Goal: Information Seeking & Learning: Learn about a topic

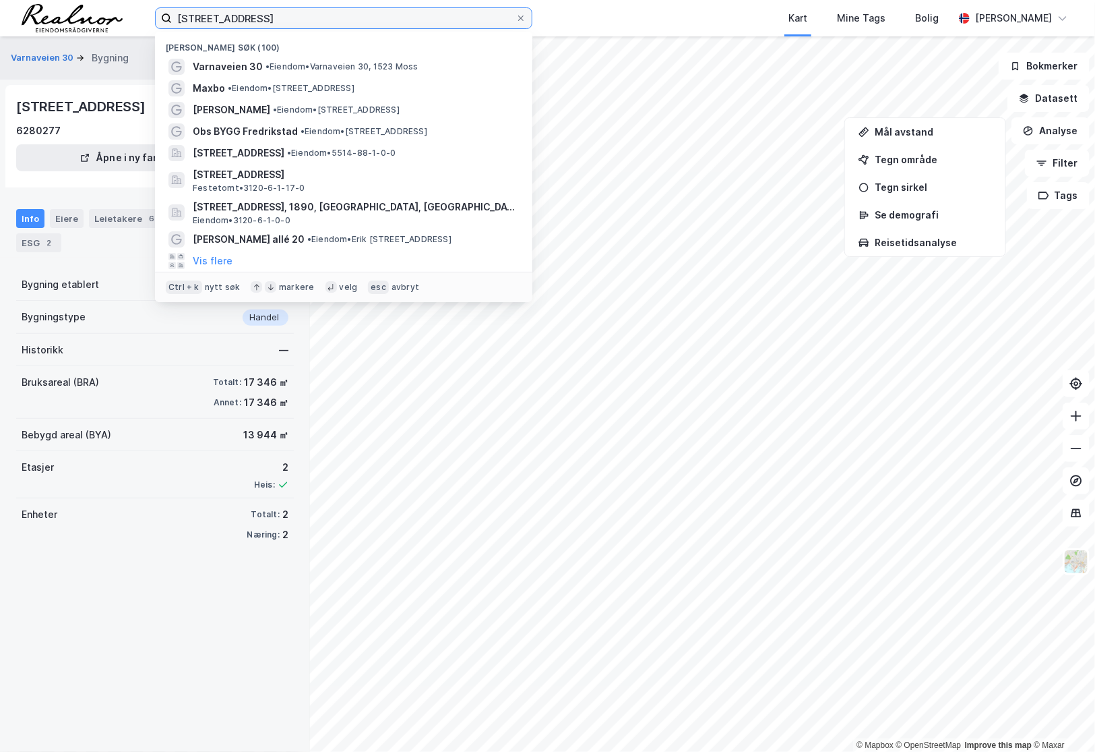
drag, startPoint x: 260, startPoint y: 20, endPoint x: 71, endPoint y: 20, distance: 188.7
click at [71, 20] on div "vanaveien 30 Nylige søk (100) Varnaveien 30 • [PERSON_NAME] 30, 1523 Moss Maxbo…" at bounding box center [547, 18] width 1095 height 36
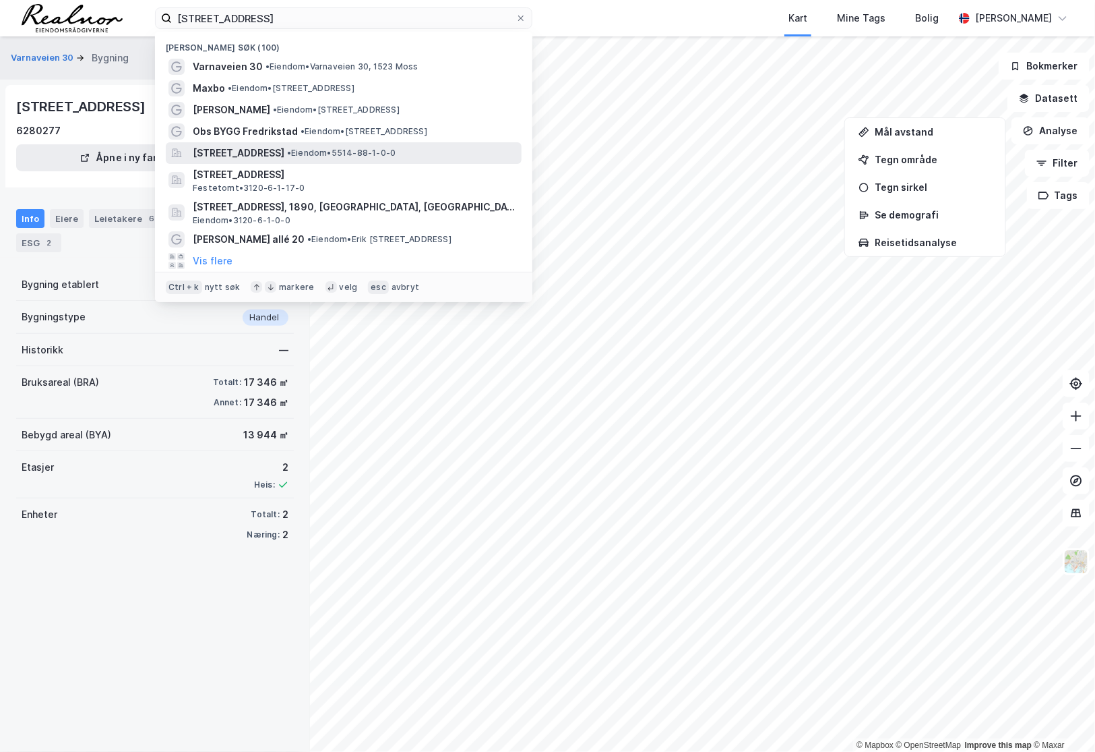
click at [284, 148] on span "[STREET_ADDRESS]" at bounding box center [239, 153] width 92 height 16
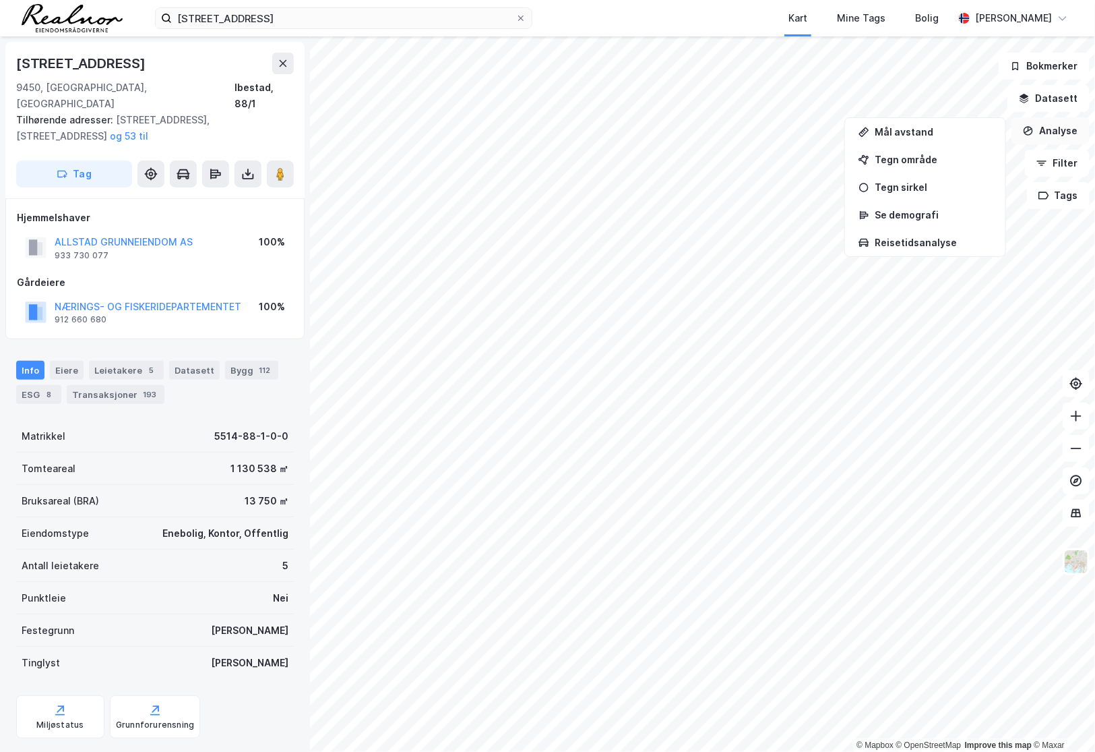
click at [1056, 131] on button "Analyse" at bounding box center [1051, 130] width 78 height 27
click at [1051, 128] on button "Analyse" at bounding box center [1051, 130] width 78 height 27
click at [1052, 100] on button "Datasett" at bounding box center [1049, 98] width 82 height 27
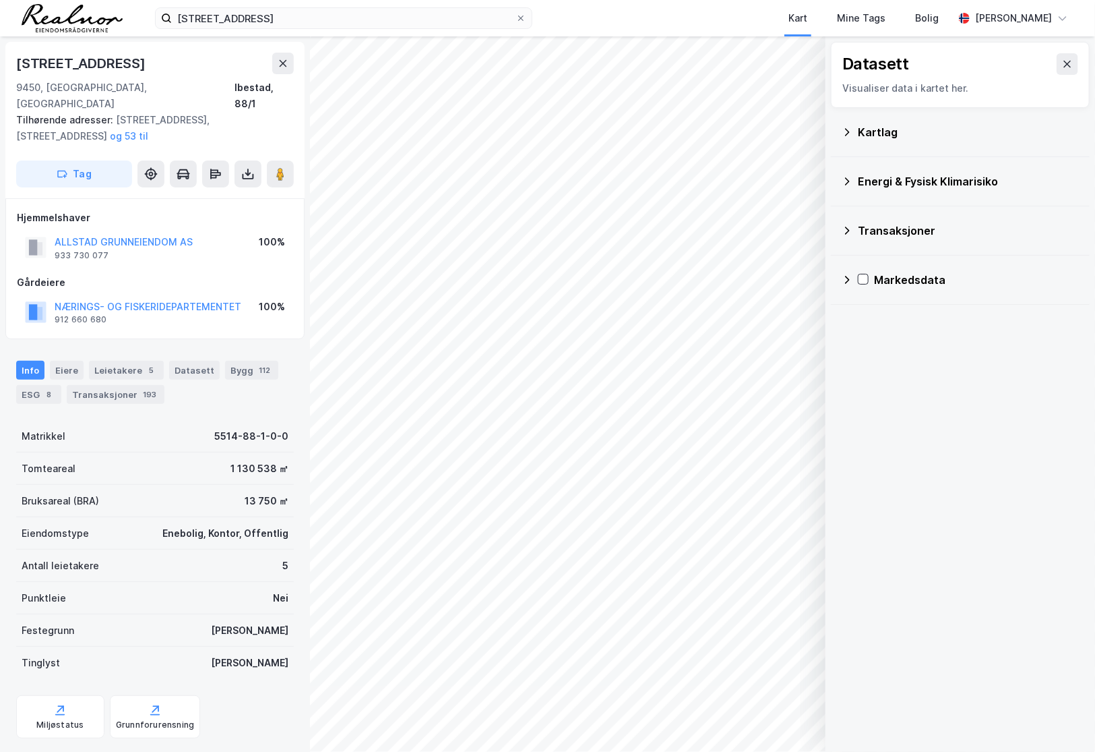
click at [903, 118] on div "Kartlag" at bounding box center [960, 132] width 237 height 32
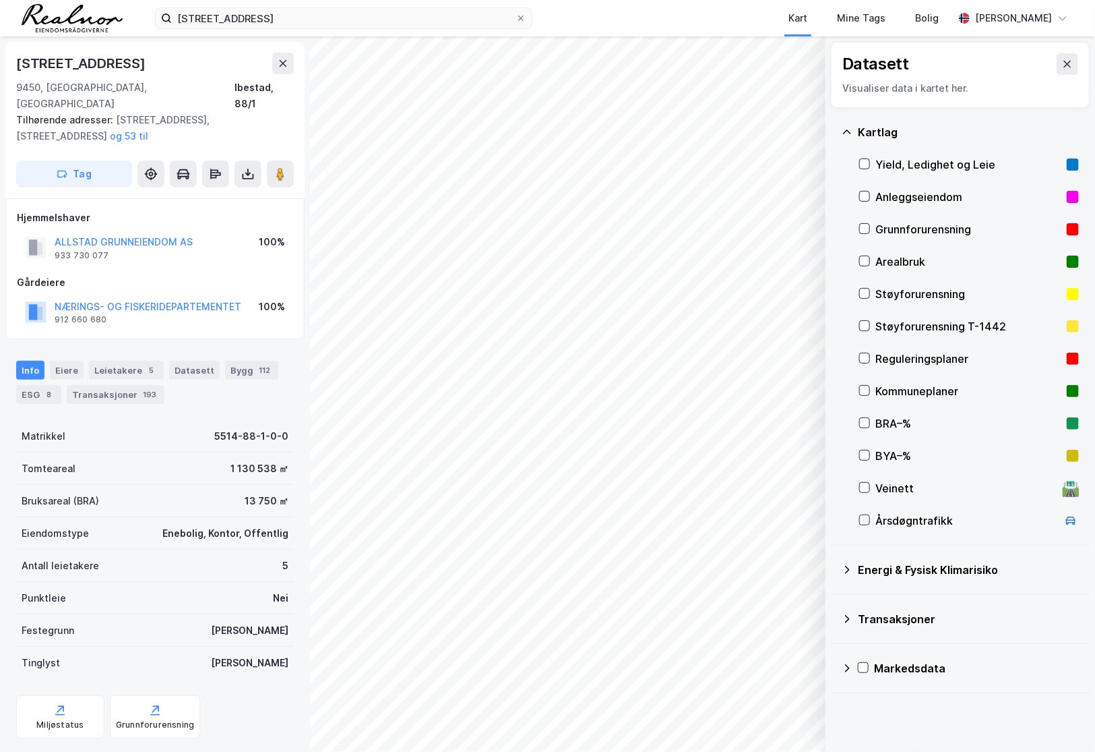
click at [913, 361] on div "Reguleringsplaner" at bounding box center [969, 359] width 186 height 16
